Goal: Information Seeking & Learning: Find specific fact

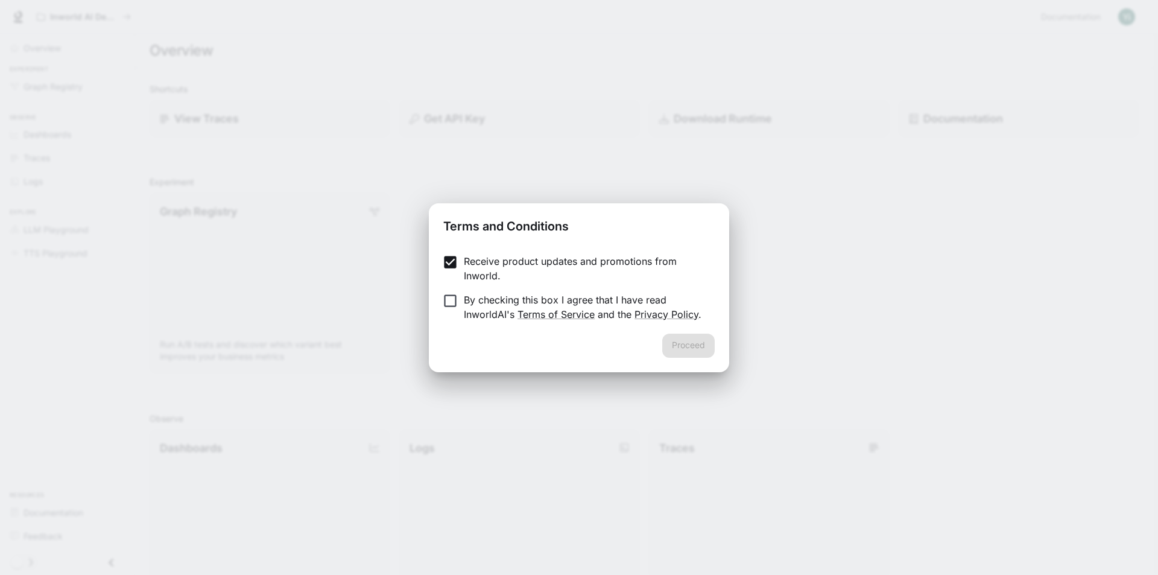
click at [442, 317] on label "By checking this box I agree that I have read InworldAI's Terms of Service and …" at bounding box center [570, 306] width 268 height 29
click at [704, 343] on button "Proceed" at bounding box center [688, 345] width 52 height 24
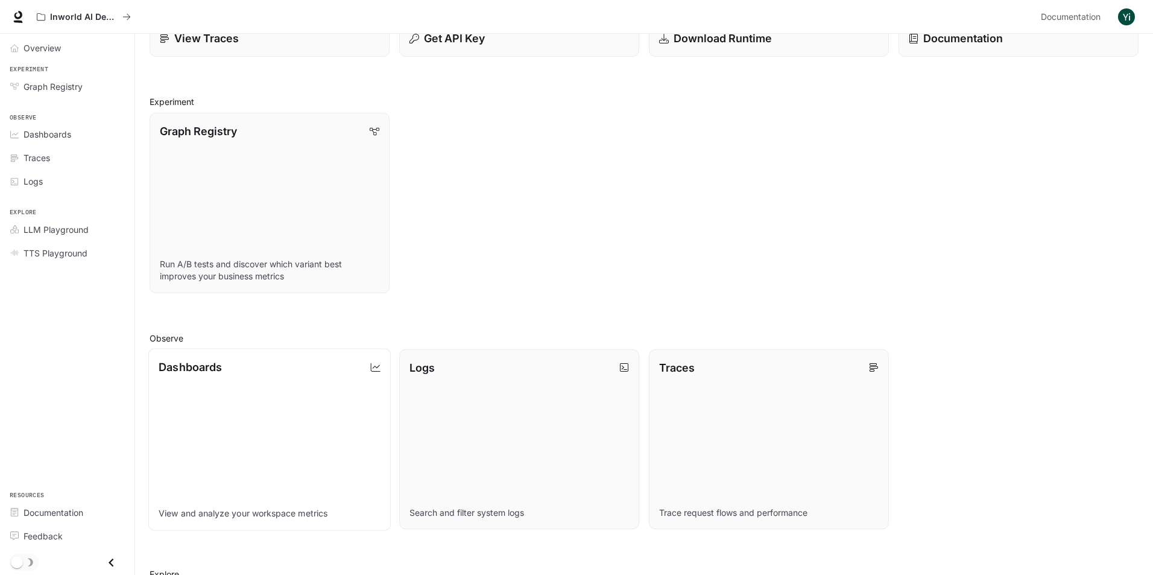
scroll to position [285, 0]
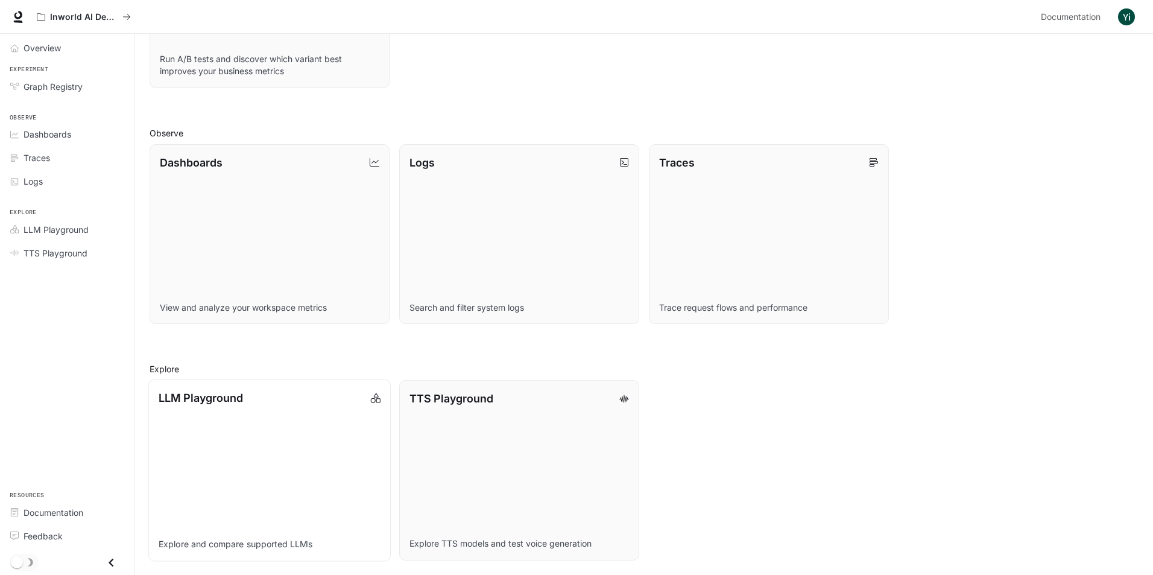
click at [279, 429] on link "LLM Playground Explore and compare supported LLMs" at bounding box center [269, 469] width 242 height 181
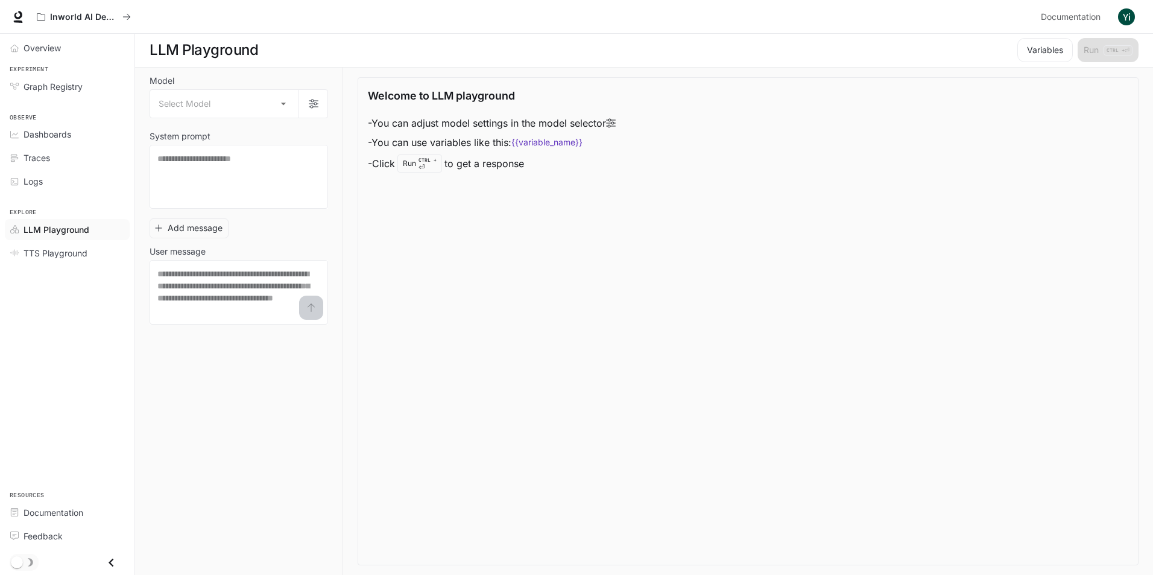
scroll to position [1, 0]
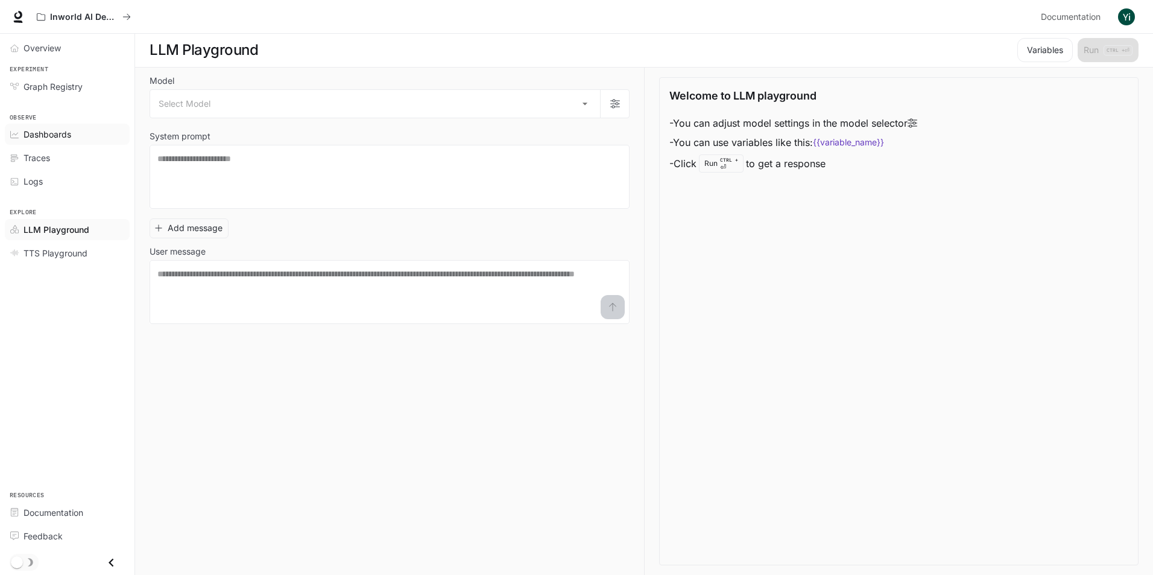
click at [73, 139] on div "Dashboards" at bounding box center [74, 134] width 101 height 13
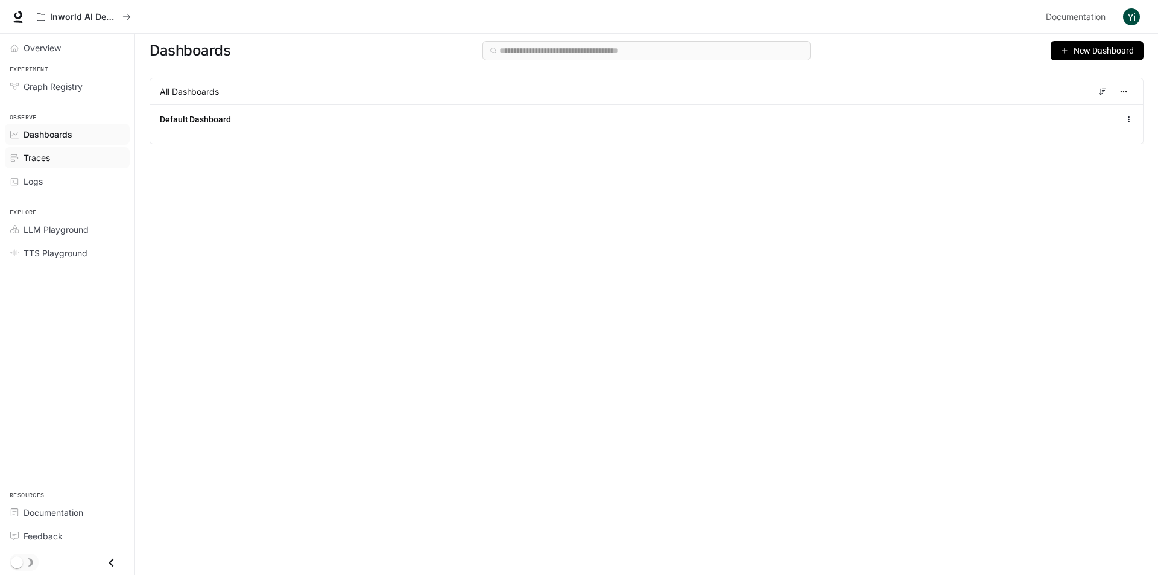
click at [51, 163] on div "Traces" at bounding box center [74, 157] width 101 height 13
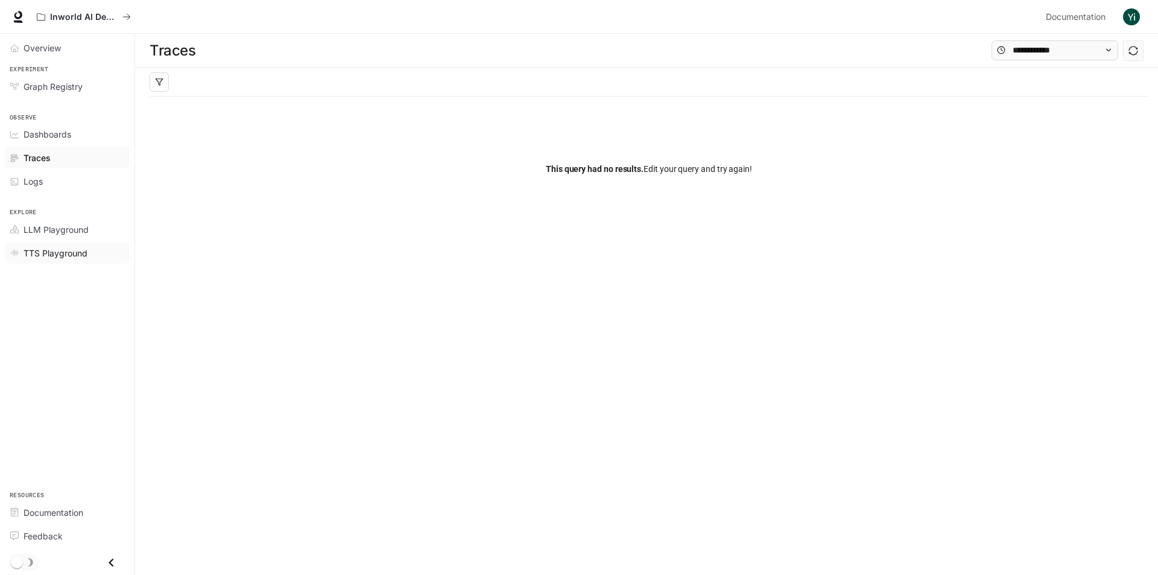
click at [74, 251] on span "TTS Playground" at bounding box center [56, 253] width 64 height 13
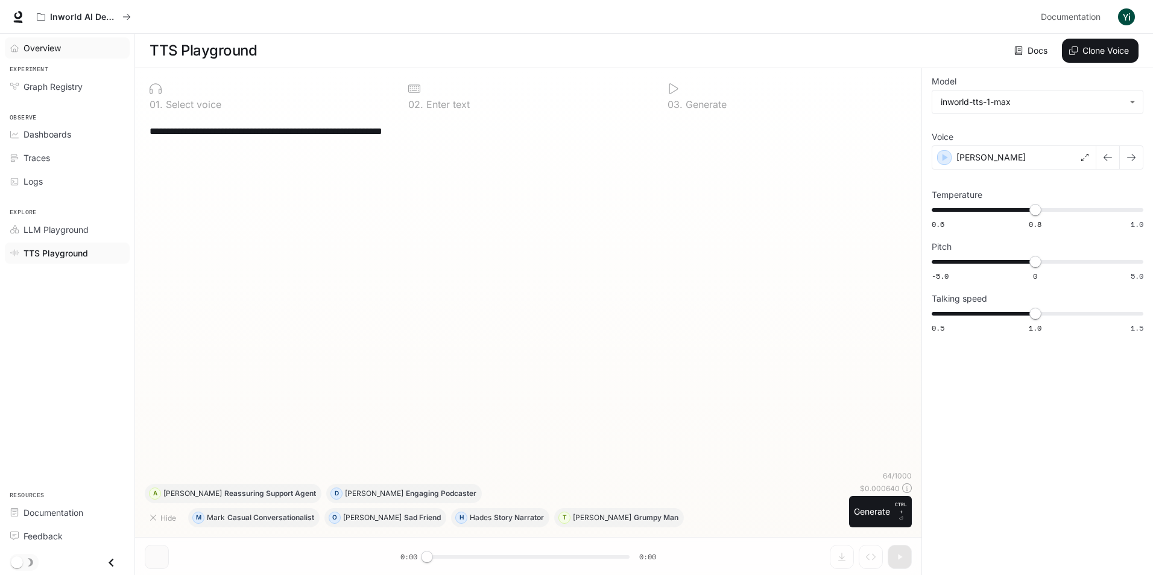
click at [67, 45] on div "Overview" at bounding box center [74, 48] width 101 height 13
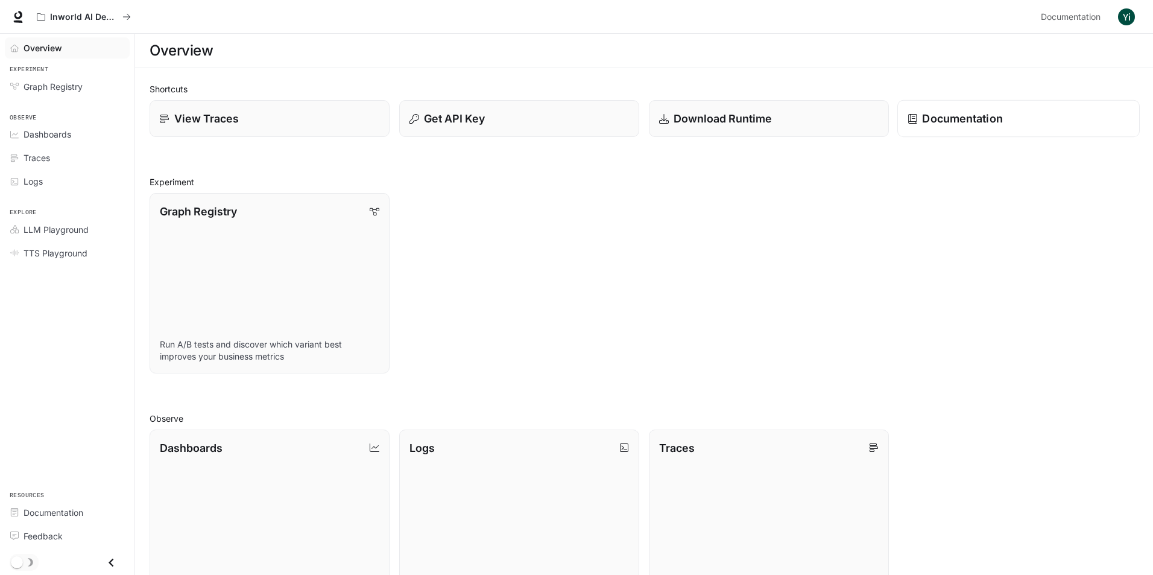
click at [933, 116] on p "Documentation" at bounding box center [962, 118] width 80 height 16
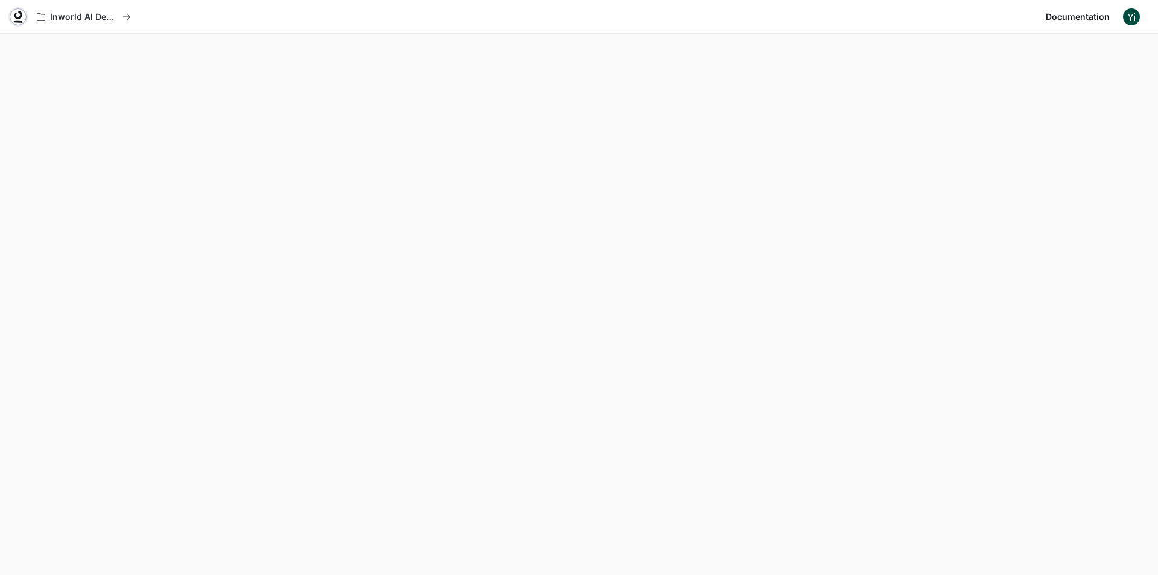
click at [19, 16] on icon at bounding box center [18, 17] width 12 height 12
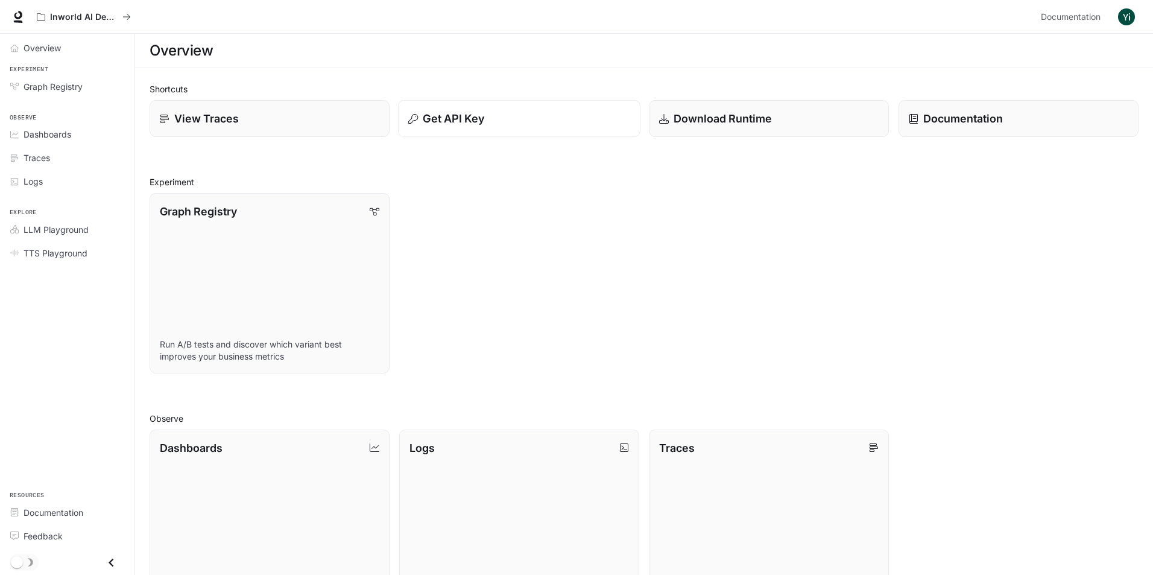
click at [484, 112] on p "Get API Key" at bounding box center [453, 118] width 61 height 16
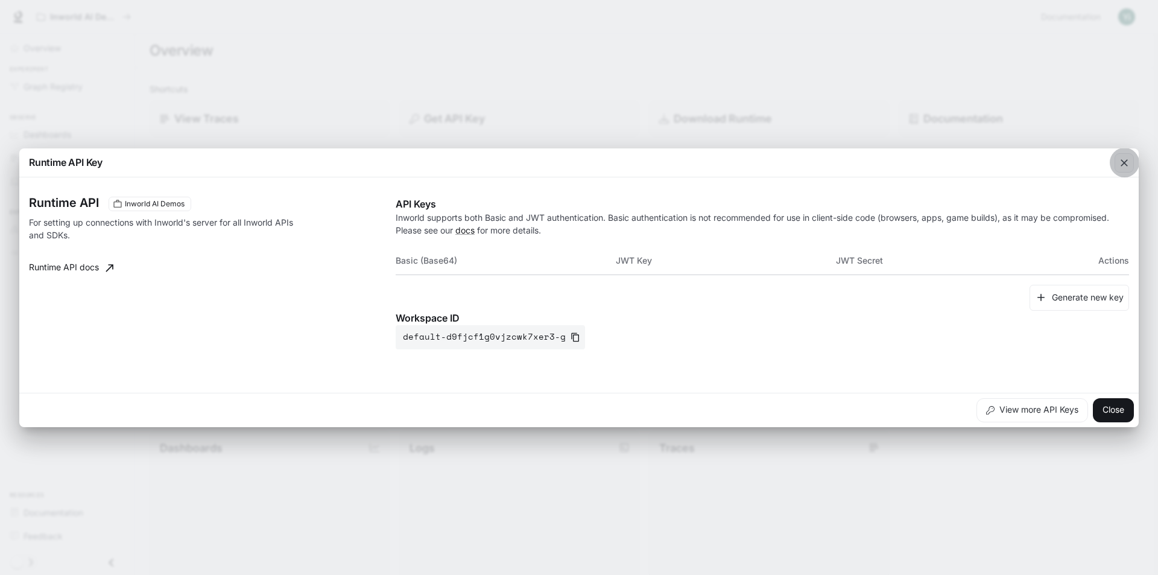
click at [1123, 170] on div "button" at bounding box center [1123, 162] width 19 height 19
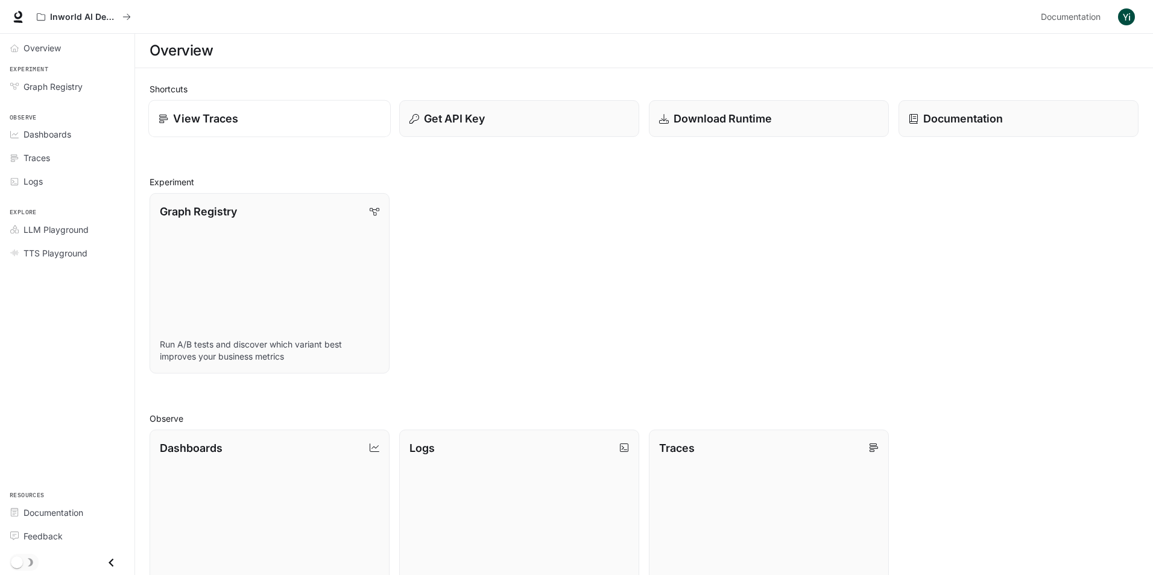
click at [270, 127] on div "View Traces" at bounding box center [270, 118] width 222 height 16
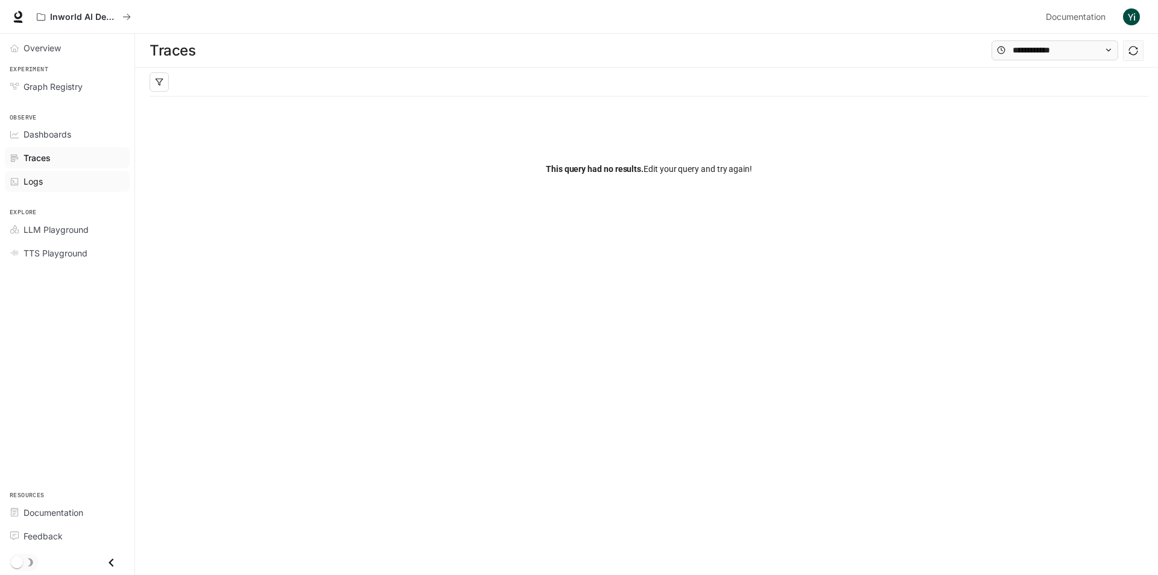
click at [49, 185] on div "Logs" at bounding box center [74, 181] width 101 height 13
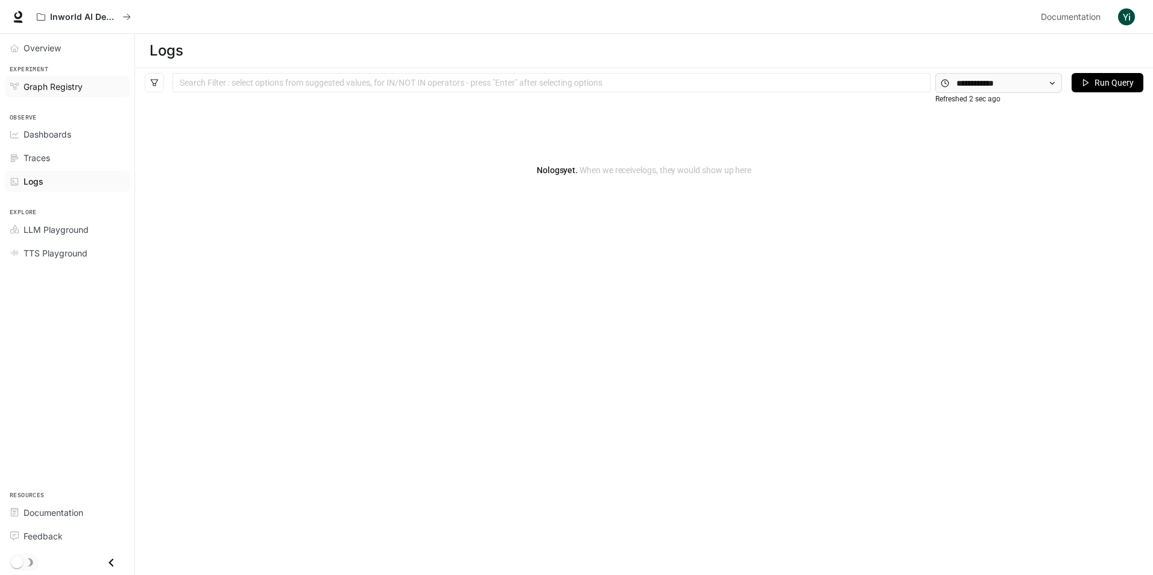
click at [52, 90] on span "Graph Registry" at bounding box center [53, 86] width 59 height 13
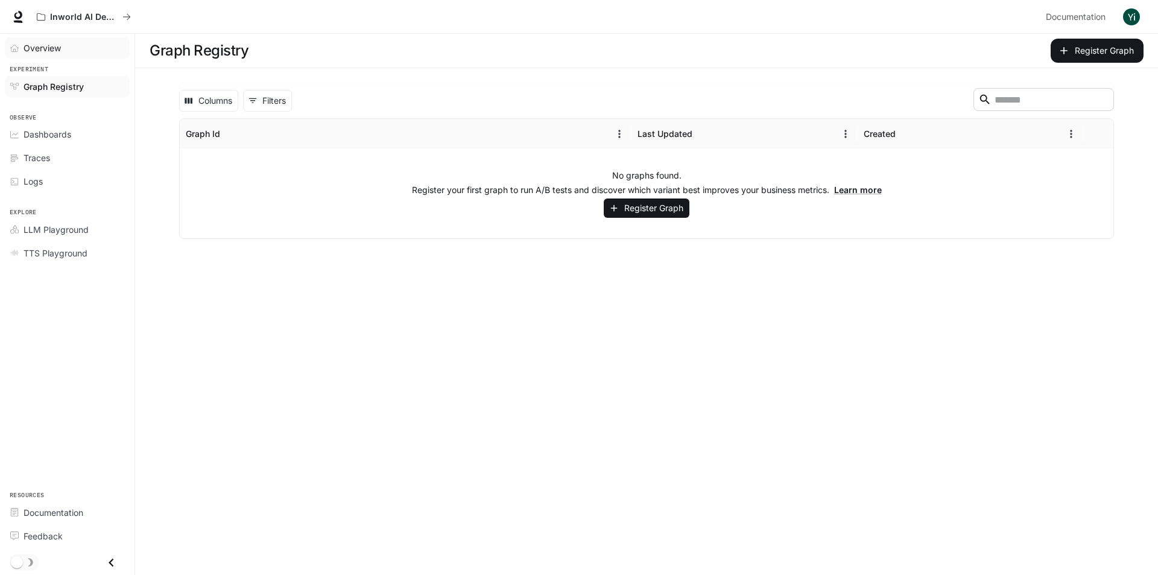
click at [66, 54] on link "Overview" at bounding box center [67, 47] width 125 height 21
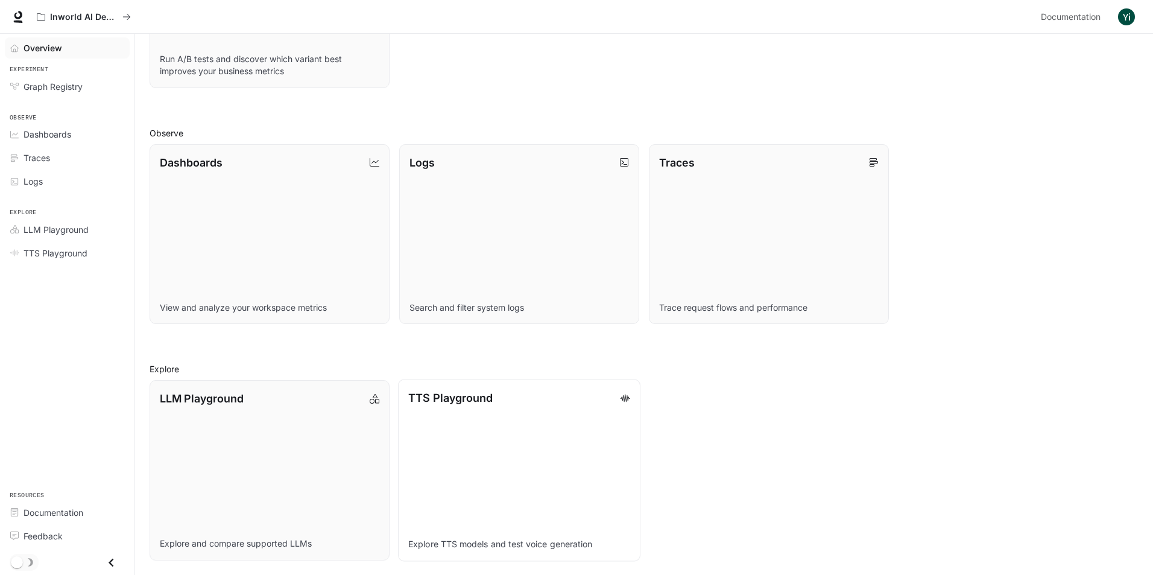
scroll to position [205, 0]
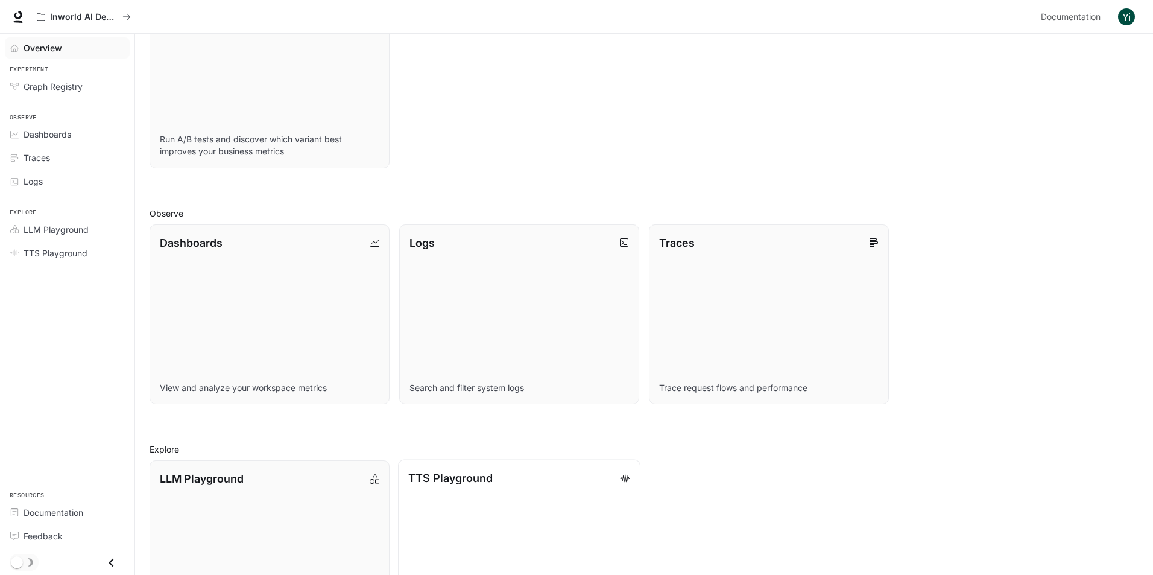
click at [486, 486] on link "TTS Playground Explore TTS models and test voice generation" at bounding box center [519, 549] width 242 height 181
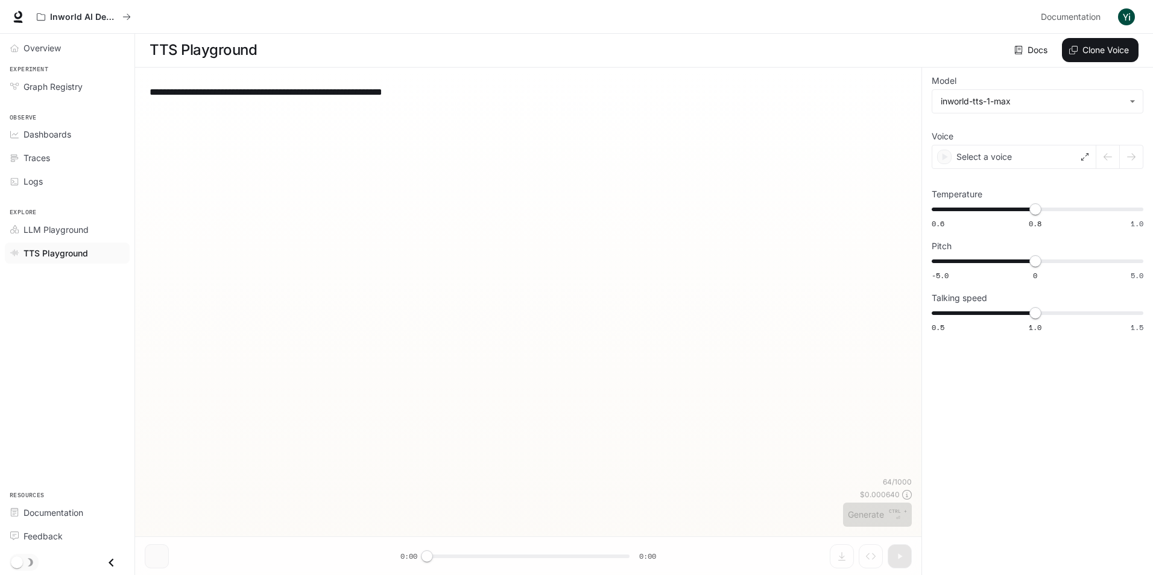
scroll to position [1, 0]
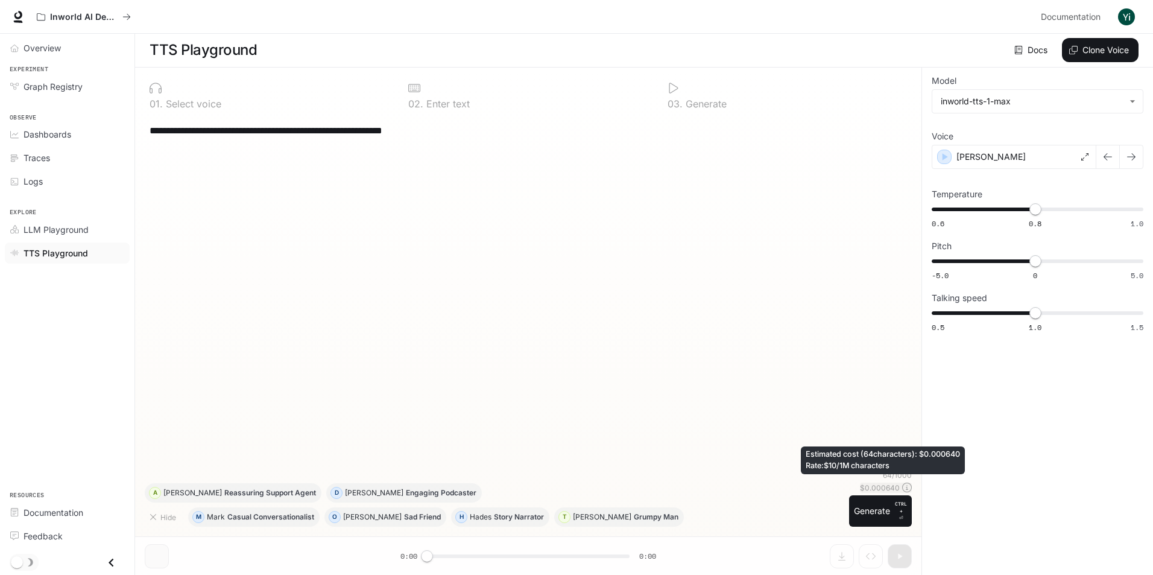
click at [893, 486] on p "$ 0.000640" at bounding box center [880, 487] width 40 height 10
drag, startPoint x: 899, startPoint y: 487, endPoint x: 865, endPoint y: 492, distance: 34.2
click at [865, 492] on p "$ 0.000640" at bounding box center [880, 487] width 40 height 10
copy p "0.000640"
